Goal: Task Accomplishment & Management: Manage account settings

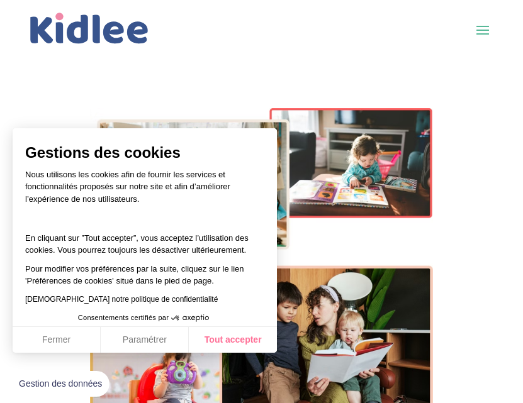
click at [227, 338] on button "Tout accepter" at bounding box center [233, 340] width 88 height 26
checkbox input "true"
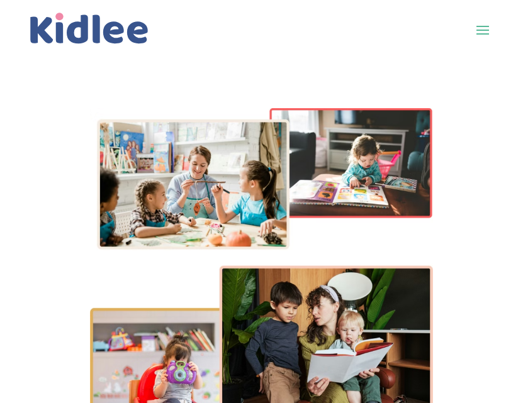
click at [487, 23] on span at bounding box center [483, 30] width 20 height 20
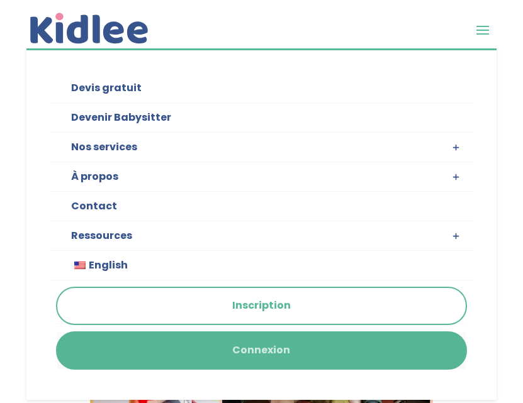
click at [159, 348] on link "Connexion" at bounding box center [261, 351] width 408 height 36
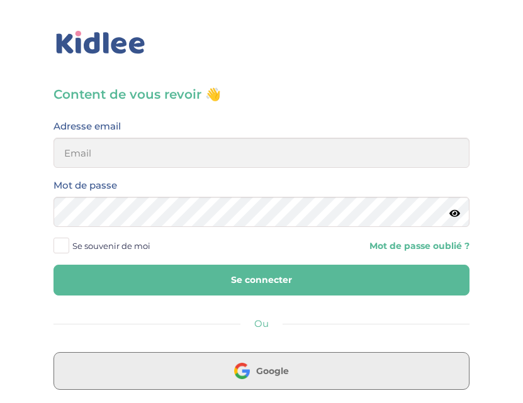
click at [160, 381] on button "Google" at bounding box center [261, 371] width 416 height 38
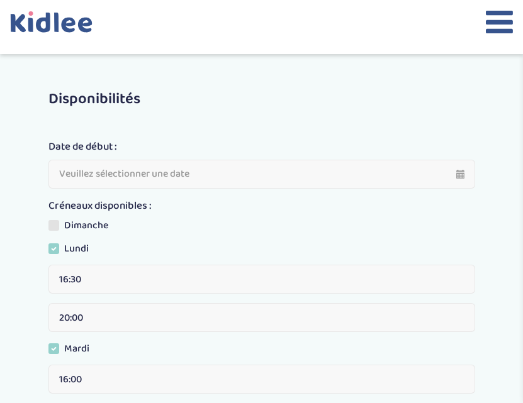
scroll to position [594, 0]
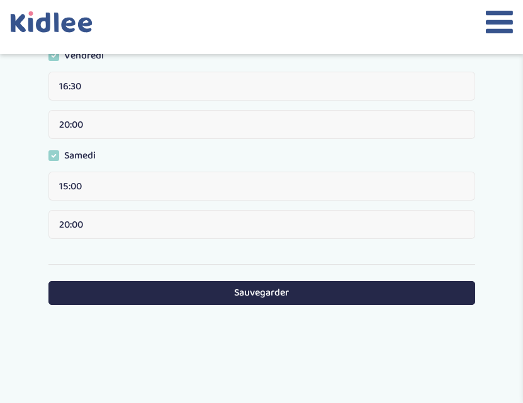
click at [57, 155] on span at bounding box center [53, 155] width 11 height 11
click at [0, 0] on input "Samedi" at bounding box center [0, 0] width 0 height 0
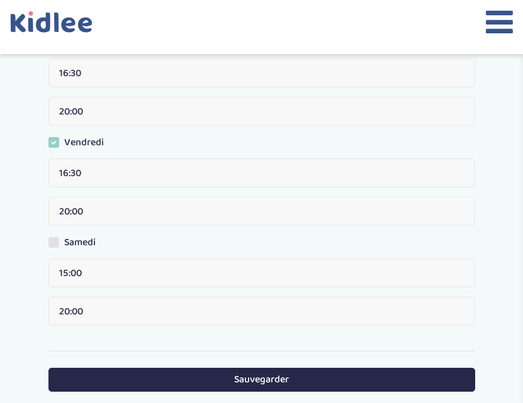
scroll to position [505, 0]
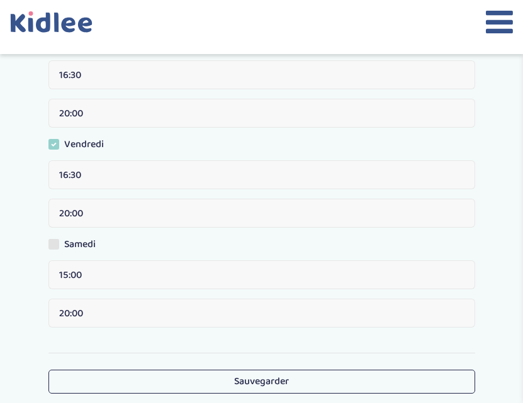
click at [133, 388] on button "Sauvegarder" at bounding box center [261, 381] width 427 height 23
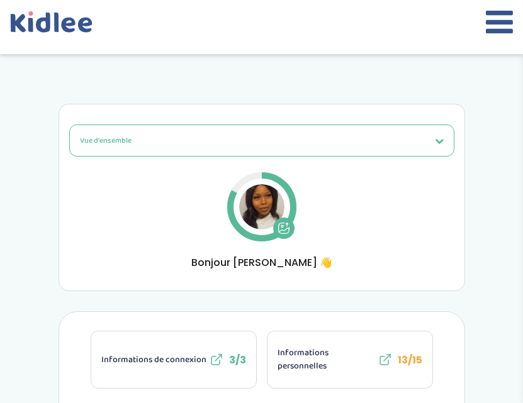
click at [489, 23] on icon at bounding box center [499, 21] width 27 height 31
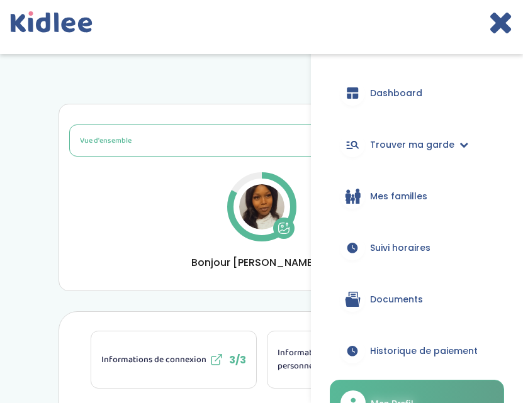
click at [408, 93] on span "Dashboard" at bounding box center [396, 93] width 52 height 13
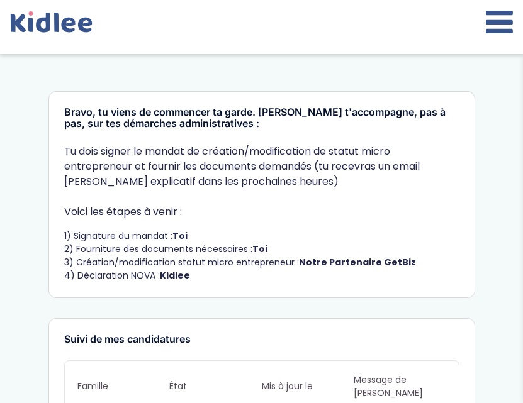
click at [490, 18] on icon at bounding box center [499, 21] width 27 height 31
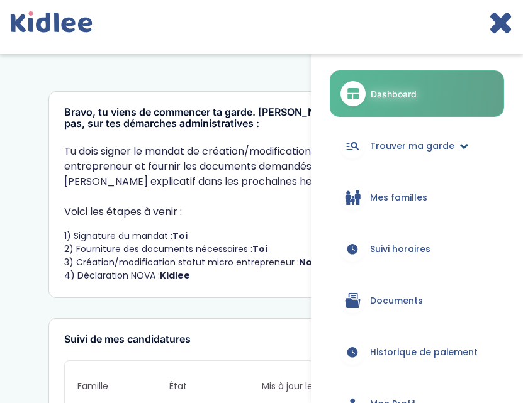
click at [407, 141] on span "Trouver ma garde" at bounding box center [412, 146] width 84 height 13
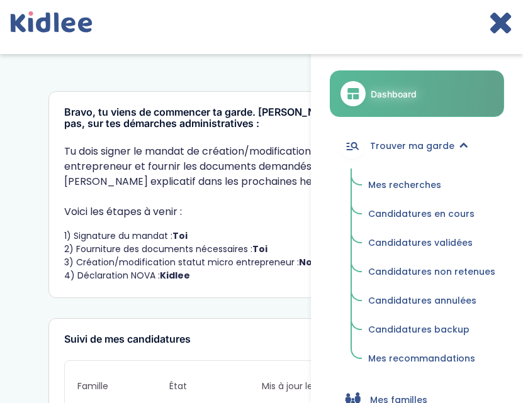
click at [418, 217] on span "Candidatures en cours" at bounding box center [421, 214] width 106 height 13
click at [416, 185] on span "Mes recherches" at bounding box center [404, 185] width 73 height 13
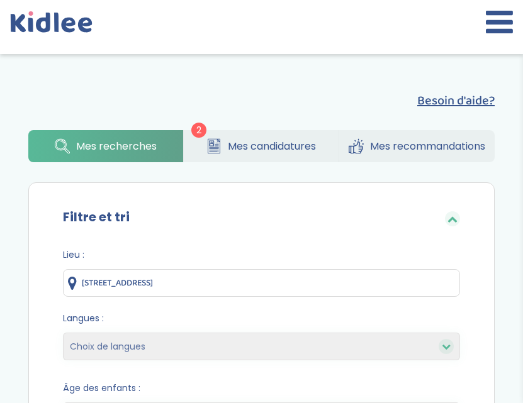
click at [264, 146] on span "Mes candidatures" at bounding box center [272, 146] width 88 height 16
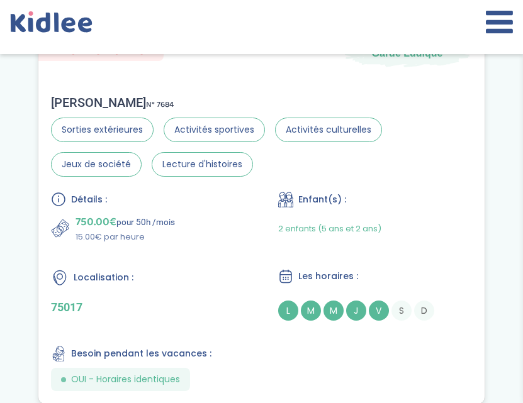
scroll to position [331, 0]
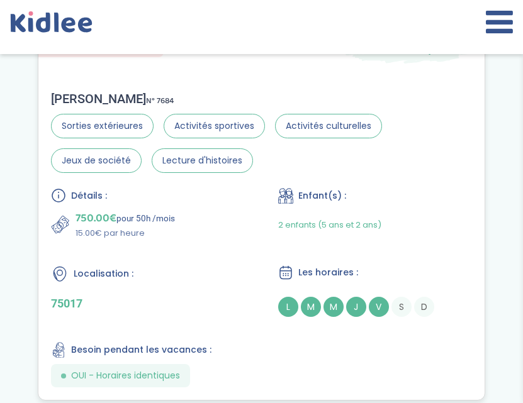
click at [322, 307] on div "L M M J V S D" at bounding box center [375, 307] width 194 height 20
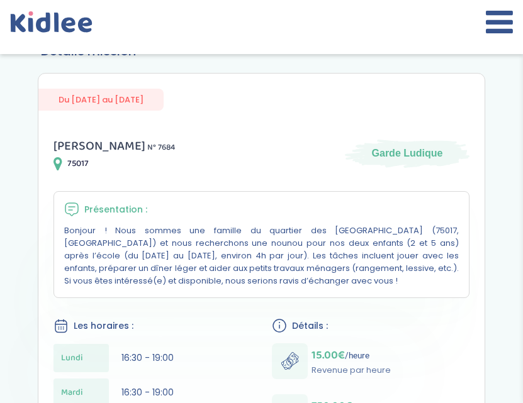
scroll to position [123, 0]
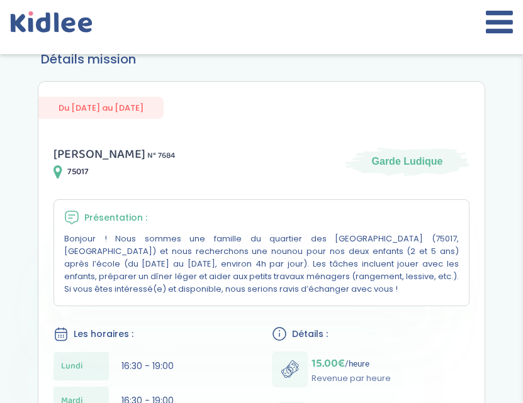
click at [422, 114] on div "Du 06-10-2025 au 13-10-2026" at bounding box center [261, 100] width 446 height 37
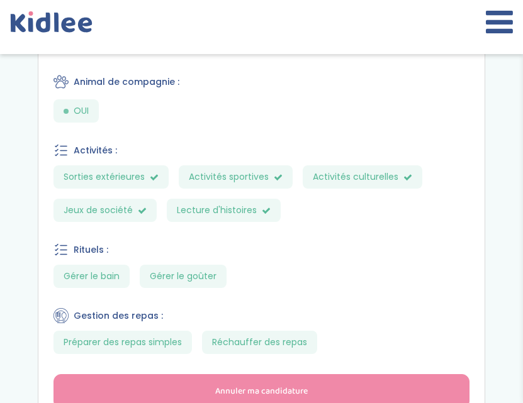
scroll to position [774, 0]
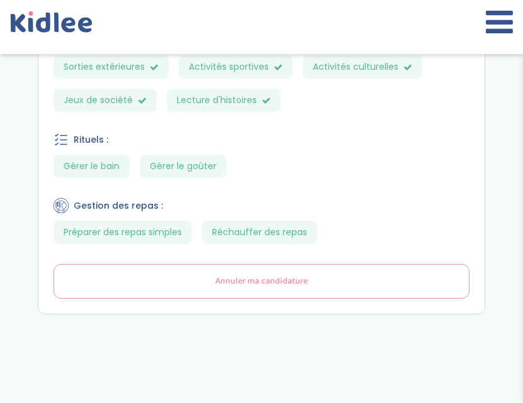
click at [230, 284] on span "Annuler ma candidature" at bounding box center [261, 281] width 93 height 13
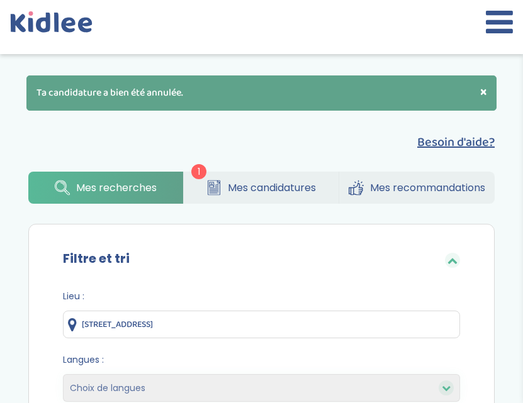
click at [251, 187] on span "Mes candidatures" at bounding box center [272, 188] width 88 height 16
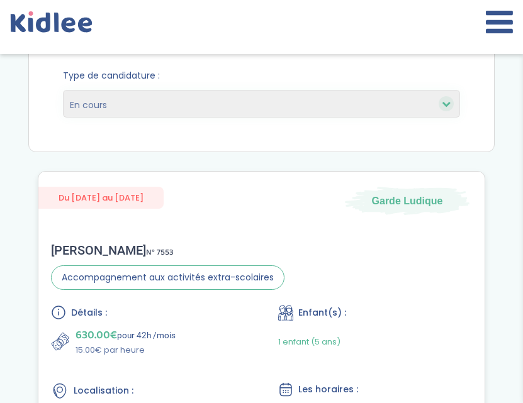
click at [261, 229] on div "Du 13-10-2025 au 31-07-2026 Garde Ludique Caroline D . N° 7553 Accompagnement a…" at bounding box center [262, 344] width 448 height 347
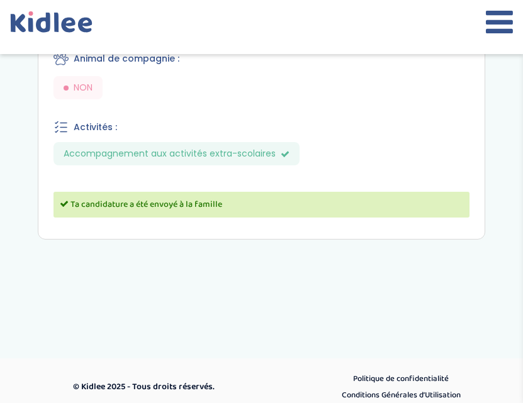
scroll to position [687, 0]
click at [283, 195] on div "Ta candidature a été envoyé à la famille" at bounding box center [261, 206] width 416 height 26
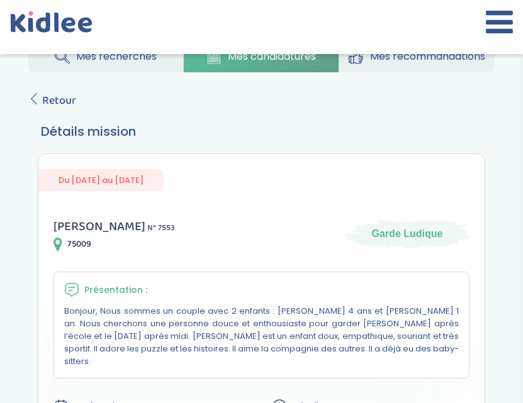
scroll to position [44, 0]
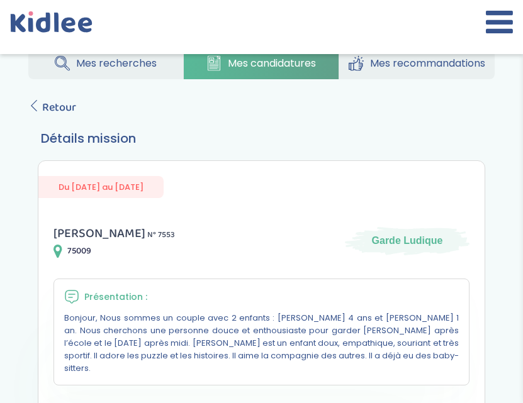
click at [490, 31] on icon at bounding box center [499, 21] width 27 height 31
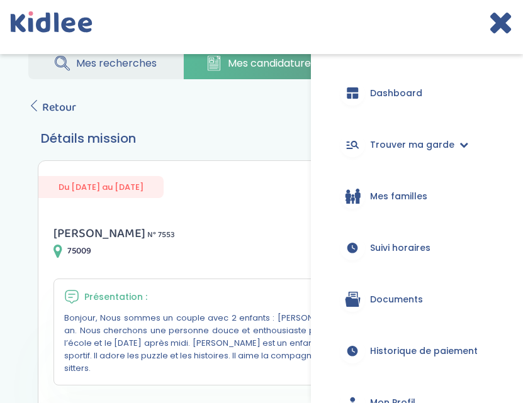
click at [393, 96] on span "Dashboard" at bounding box center [396, 93] width 52 height 13
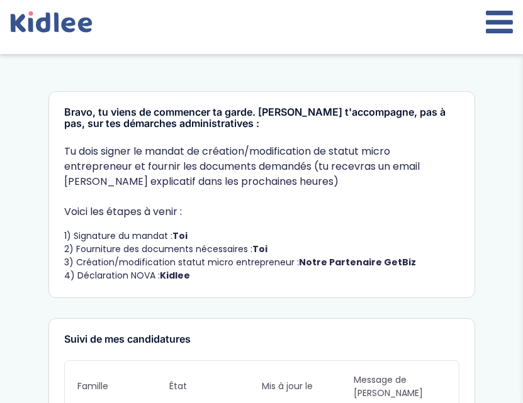
click at [501, 23] on icon at bounding box center [499, 21] width 27 height 31
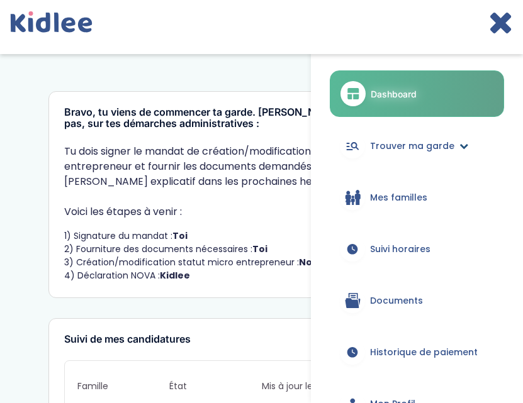
click at [407, 145] on span "Trouver ma garde" at bounding box center [412, 146] width 84 height 13
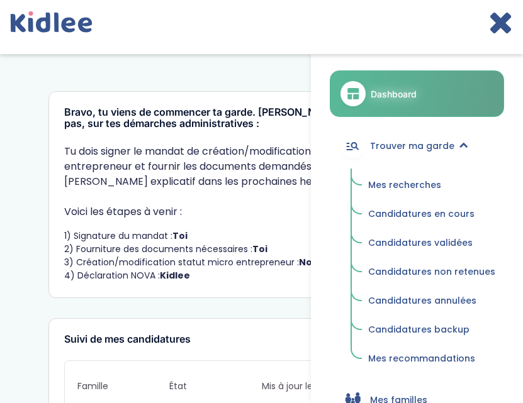
click at [386, 181] on span "Mes recherches" at bounding box center [404, 185] width 73 height 13
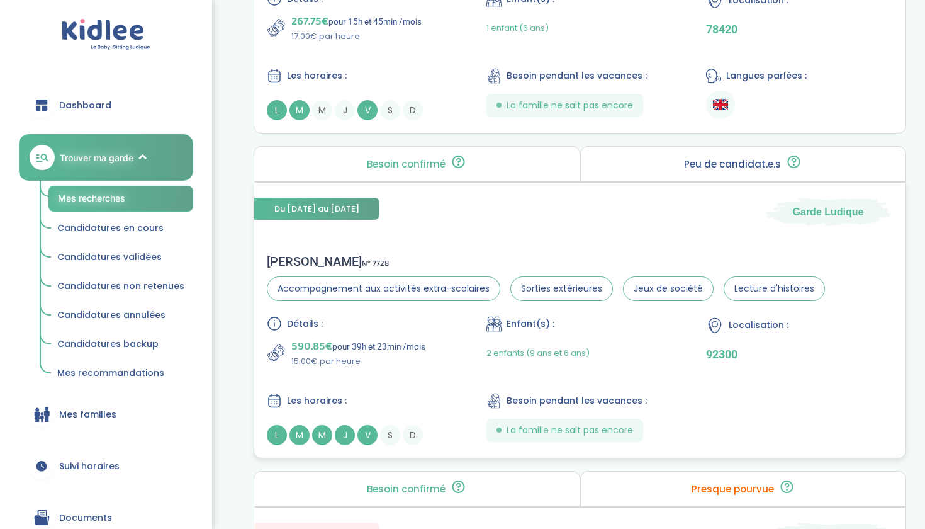
scroll to position [1751, 0]
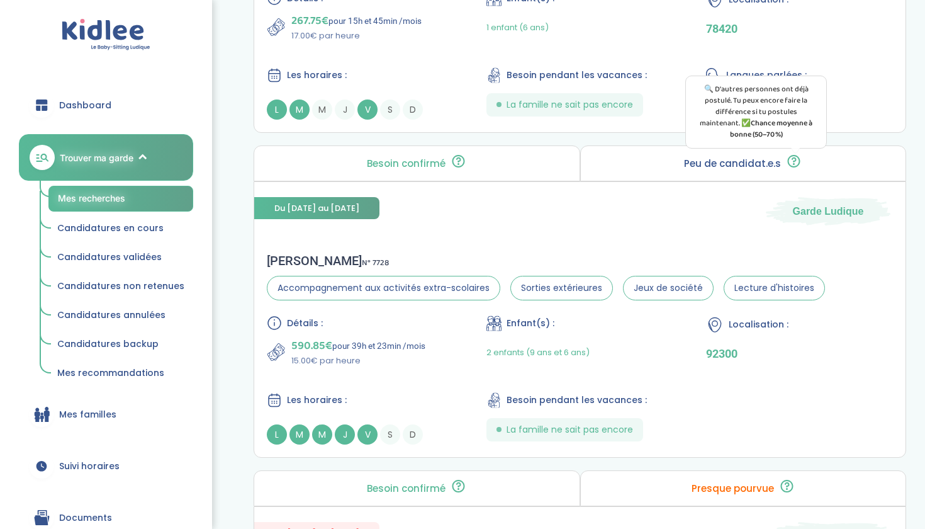
drag, startPoint x: 792, startPoint y: 162, endPoint x: 825, endPoint y: 169, distance: 33.3
click at [522, 167] on icon at bounding box center [794, 161] width 16 height 15
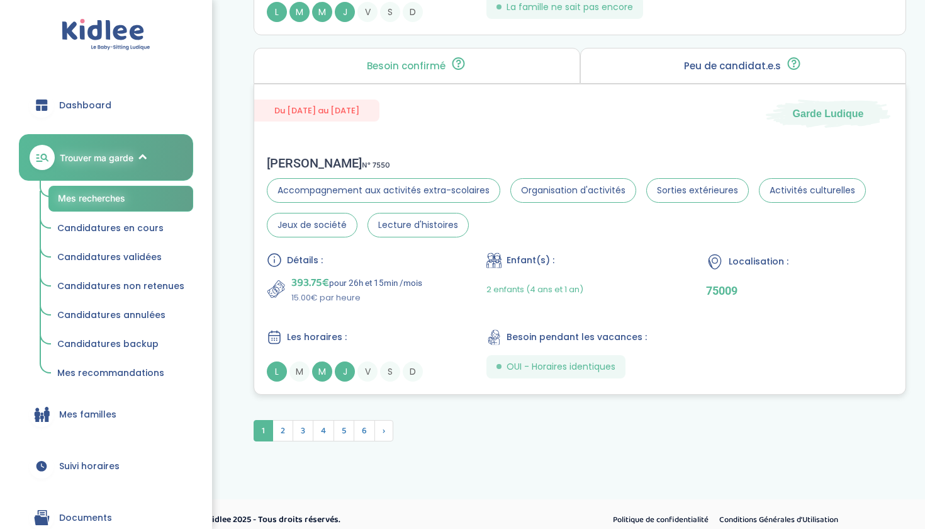
scroll to position [3508, 0]
click at [279, 403] on span "2" at bounding box center [283, 429] width 21 height 21
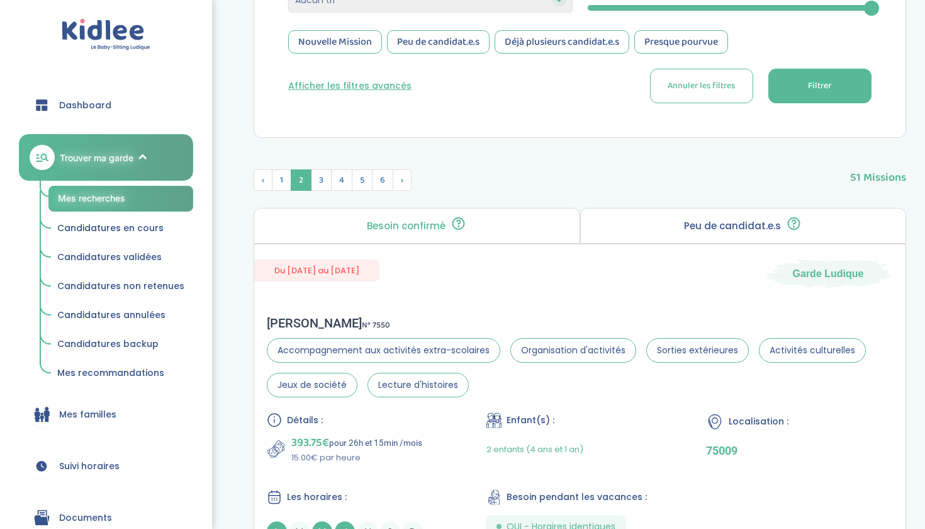
scroll to position [298, 0]
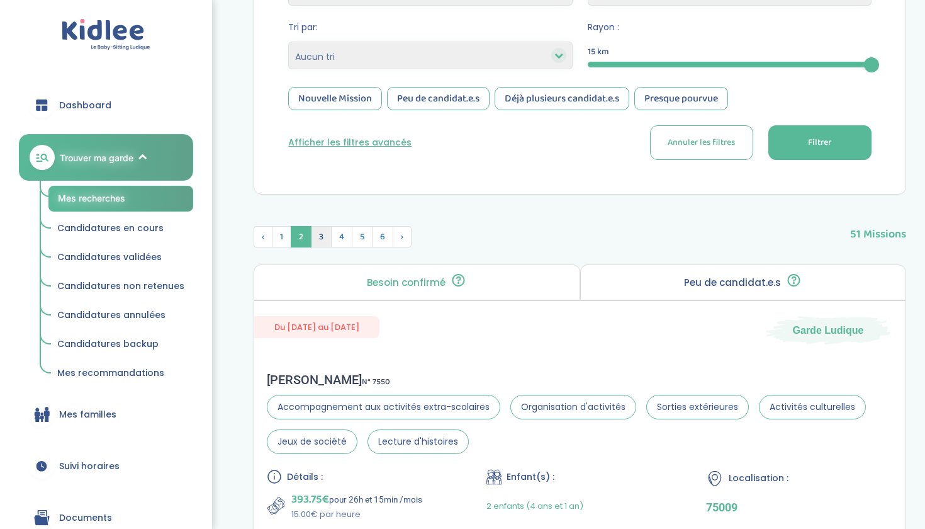
click at [325, 237] on span "3" at bounding box center [321, 236] width 21 height 21
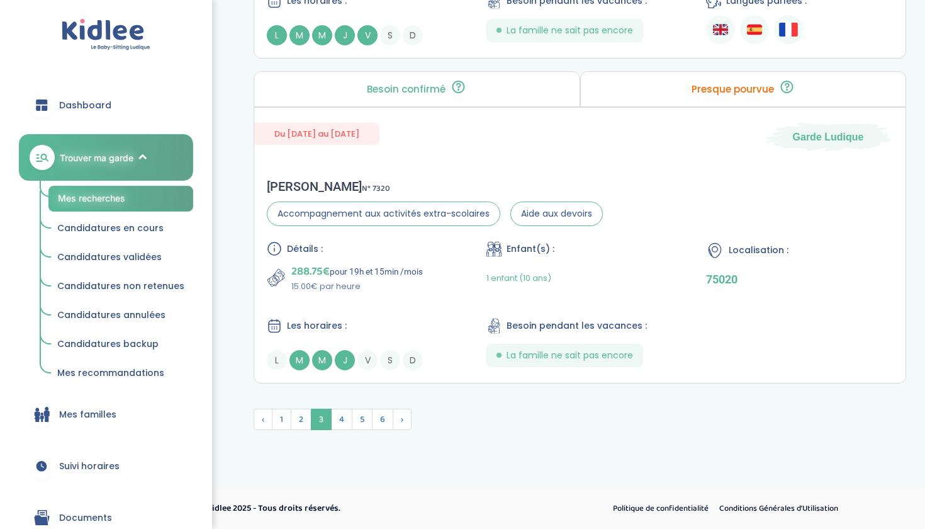
scroll to position [3382, 0]
click at [338, 403] on span "4" at bounding box center [341, 418] width 21 height 21
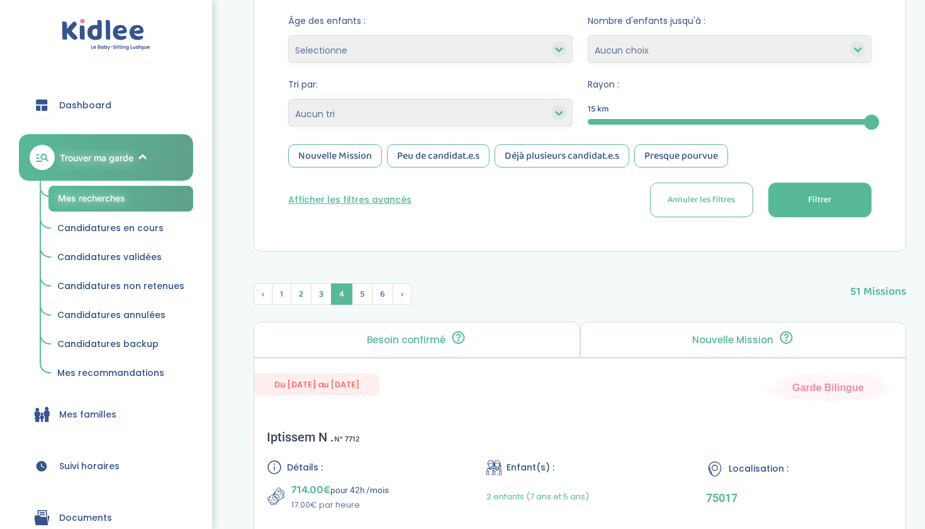
scroll to position [147, 0]
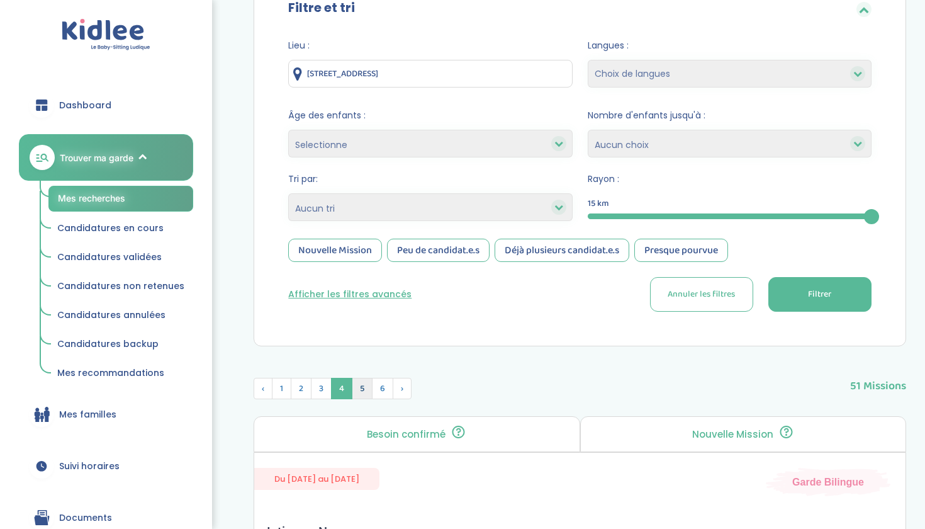
click at [360, 391] on span "5" at bounding box center [362, 388] width 21 height 21
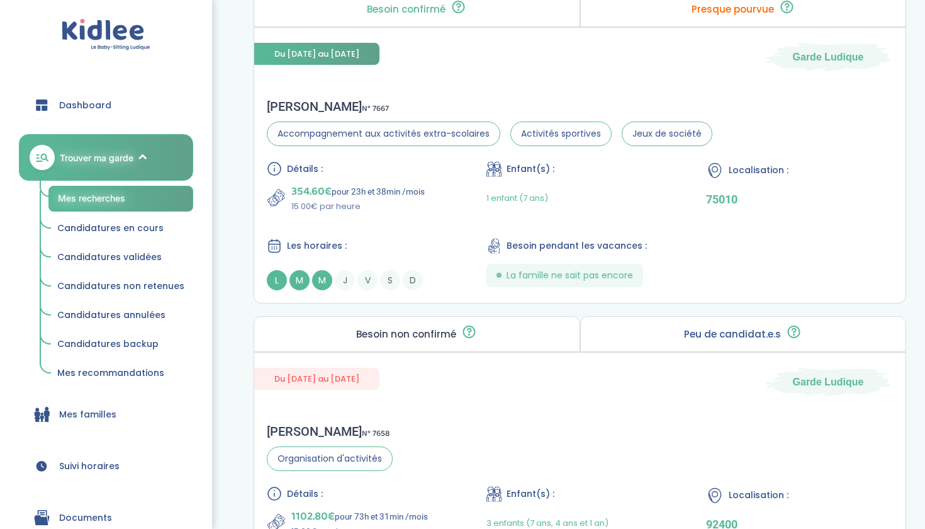
scroll to position [575, 1]
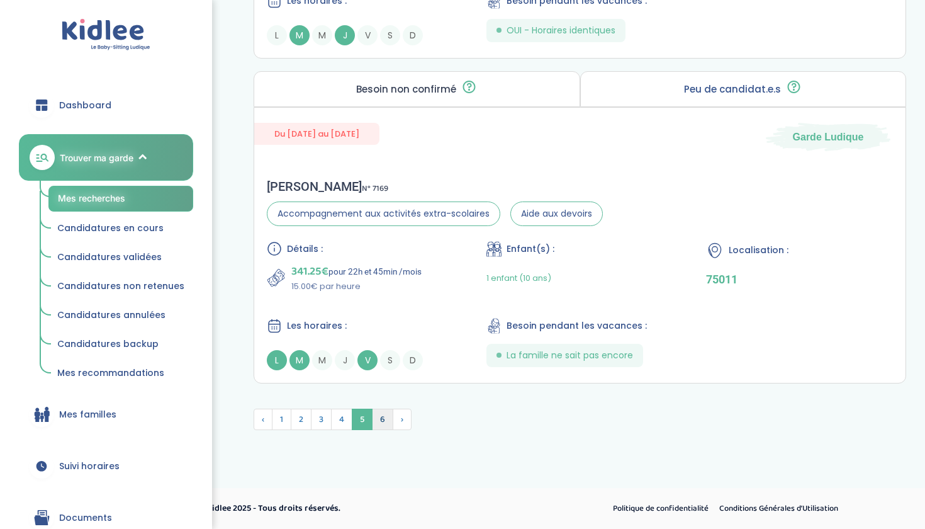
click at [381, 403] on span "6" at bounding box center [382, 418] width 21 height 21
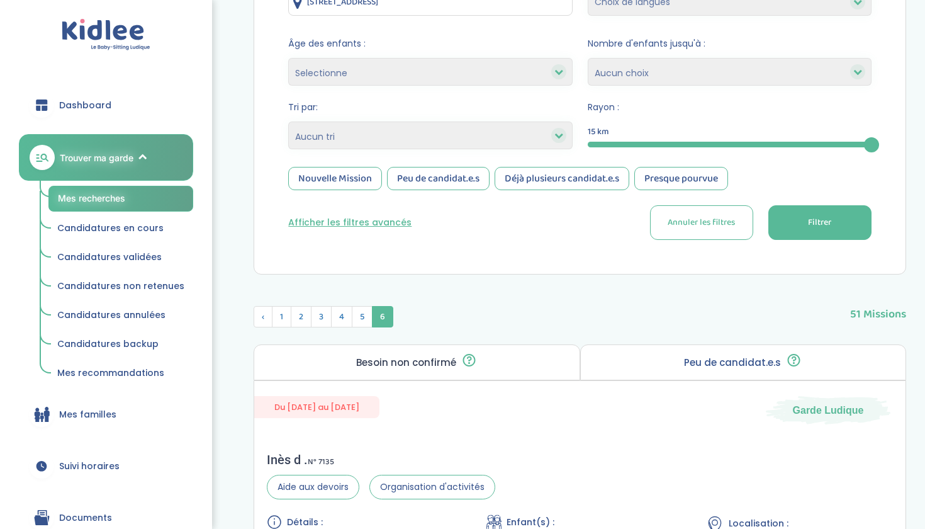
scroll to position [287, 0]
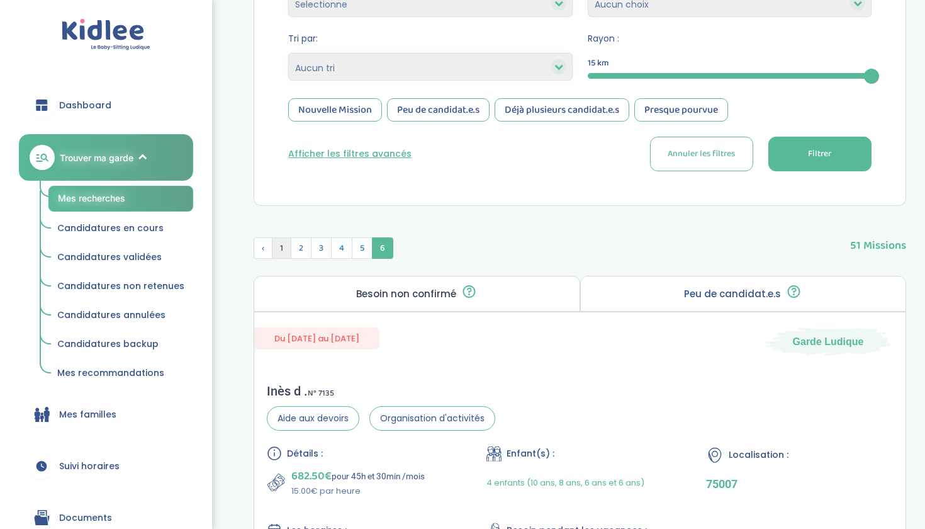
click at [285, 249] on span "1" at bounding box center [282, 247] width 20 height 21
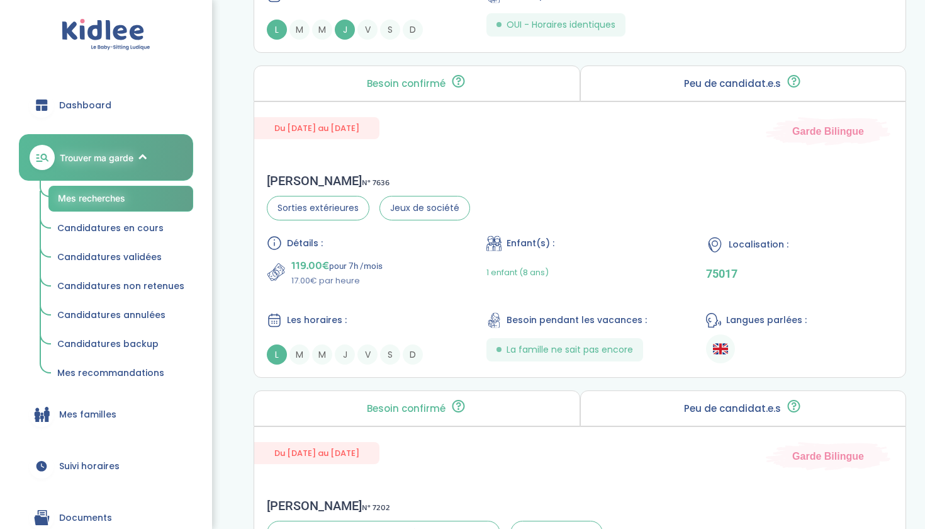
scroll to position [865, 0]
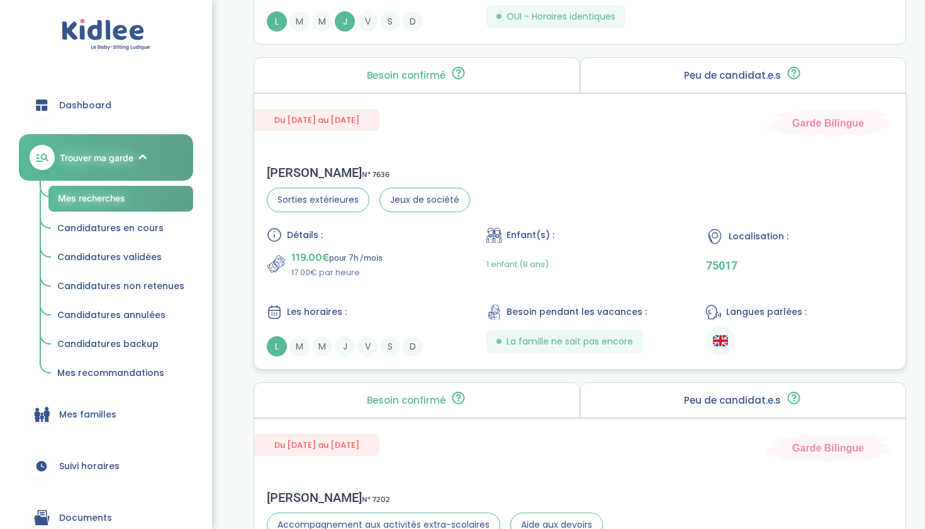
click at [413, 277] on div "119.00€ pour 7h /mois 17.00€ par heure" at bounding box center [360, 264] width 187 height 30
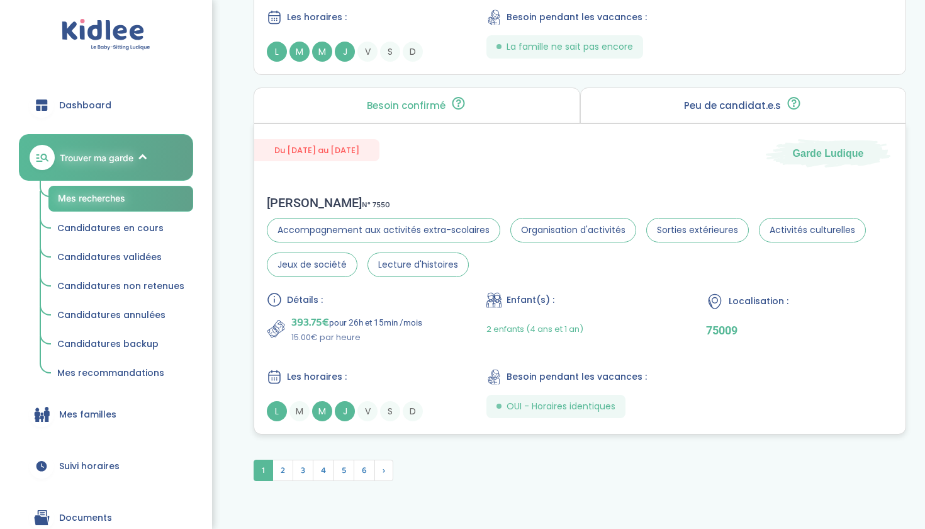
scroll to position [3469, 0]
click at [282, 403] on span "2" at bounding box center [283, 468] width 21 height 21
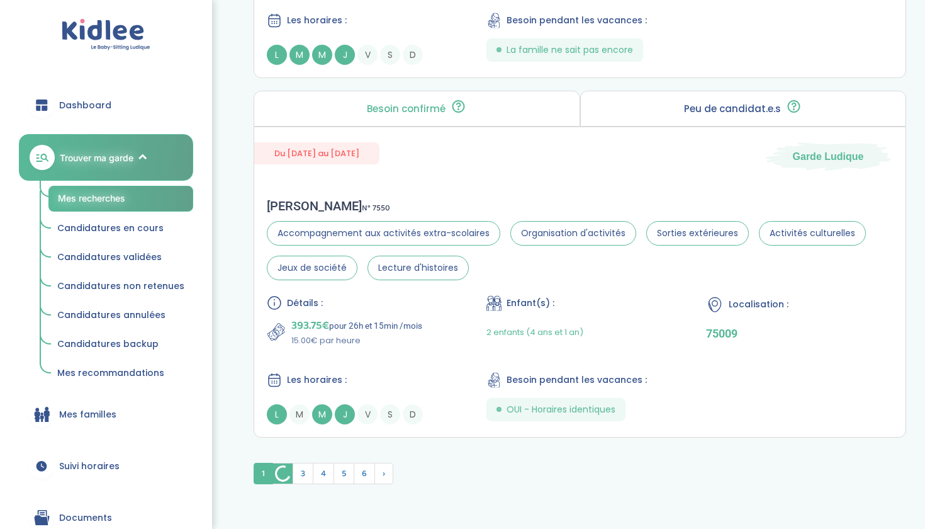
scroll to position [3449, 0]
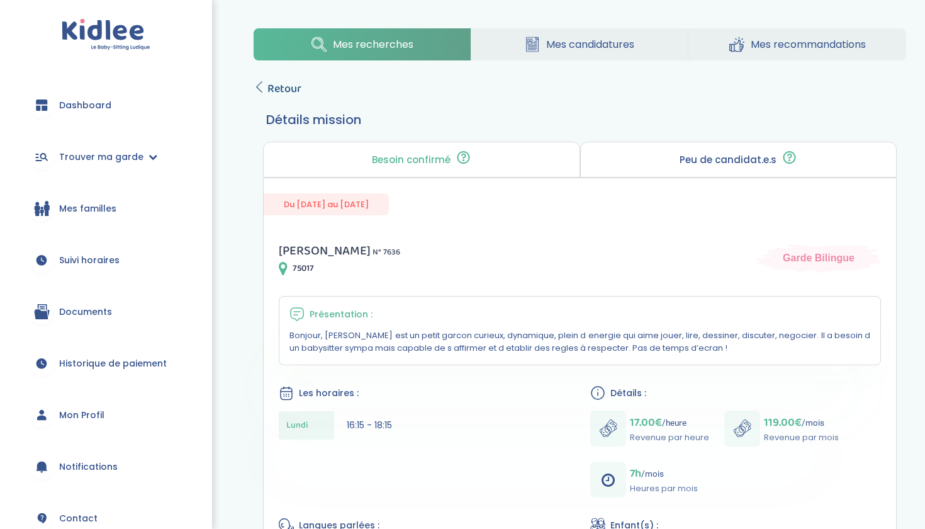
click at [262, 85] on icon at bounding box center [259, 86] width 11 height 11
